Goal: Transaction & Acquisition: Purchase product/service

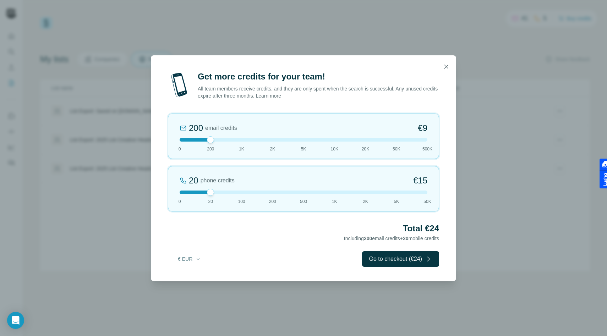
click at [211, 196] on div "20 phone credits €15 0 20 100 200 500 1K 2K 5K 50K" at bounding box center [303, 188] width 271 height 45
drag, startPoint x: 211, startPoint y: 195, endPoint x: 165, endPoint y: 186, distance: 47.0
click at [165, 186] on div "Get more credits for your team! All team members receive credits, and they are …" at bounding box center [304, 176] width 306 height 210
click at [245, 140] on div at bounding box center [304, 140] width 248 height 4
click at [197, 259] on icon "button" at bounding box center [198, 259] width 3 height 1
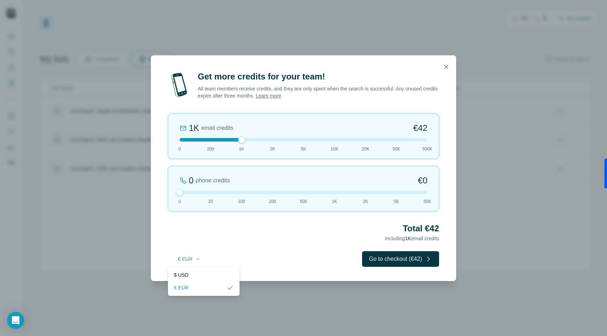
click at [292, 255] on div "€ EUR Go to checkout (€42)" at bounding box center [303, 260] width 271 height 16
click at [388, 261] on button "Go to checkout (€42)" at bounding box center [400, 260] width 77 height 16
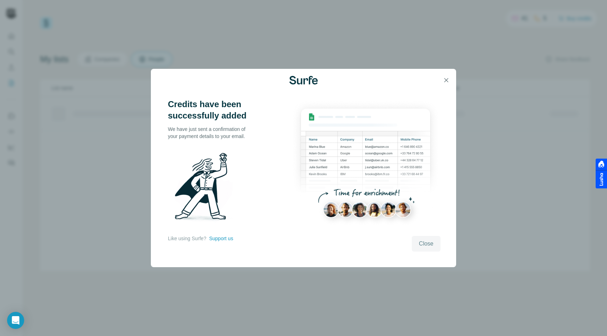
click at [426, 246] on span "Close" at bounding box center [426, 244] width 15 height 9
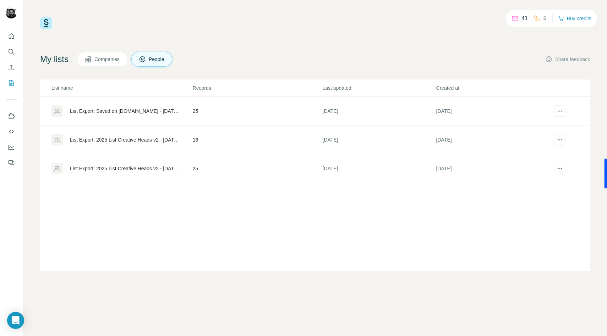
click at [17, 34] on div at bounding box center [11, 98] width 23 height 144
click at [13, 36] on icon "Quick start" at bounding box center [11, 36] width 7 height 7
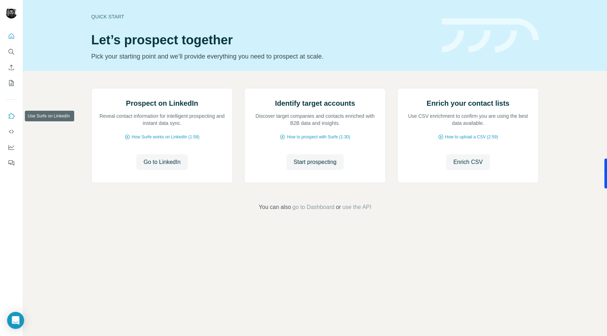
click at [14, 114] on icon "Use Surfe on LinkedIn" at bounding box center [11, 116] width 7 height 7
